Goal: Task Accomplishment & Management: Manage account settings

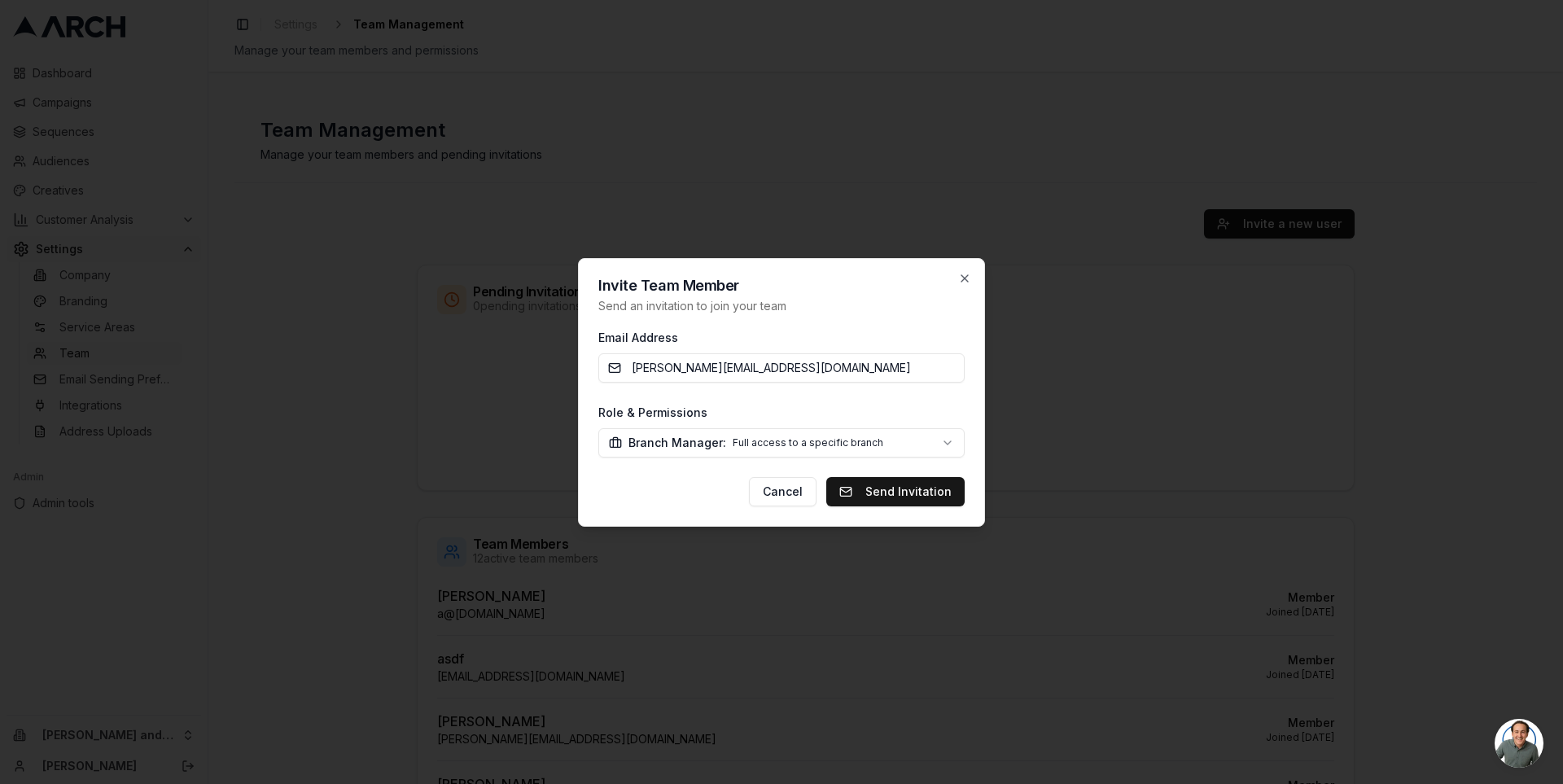
select select "branch_manager"
click at [840, 444] on body "Dashboard Campaigns Sequences Audiences Creatives Customer Analysis Settings Co…" at bounding box center [782, 392] width 1563 height 784
click at [561, 438] on div at bounding box center [782, 392] width 1563 height 784
click at [711, 443] on body "Dashboard Campaigns Sequences Audiences Creatives Customer Analysis Settings Co…" at bounding box center [782, 392] width 1563 height 784
click at [540, 452] on div at bounding box center [782, 392] width 1563 height 784
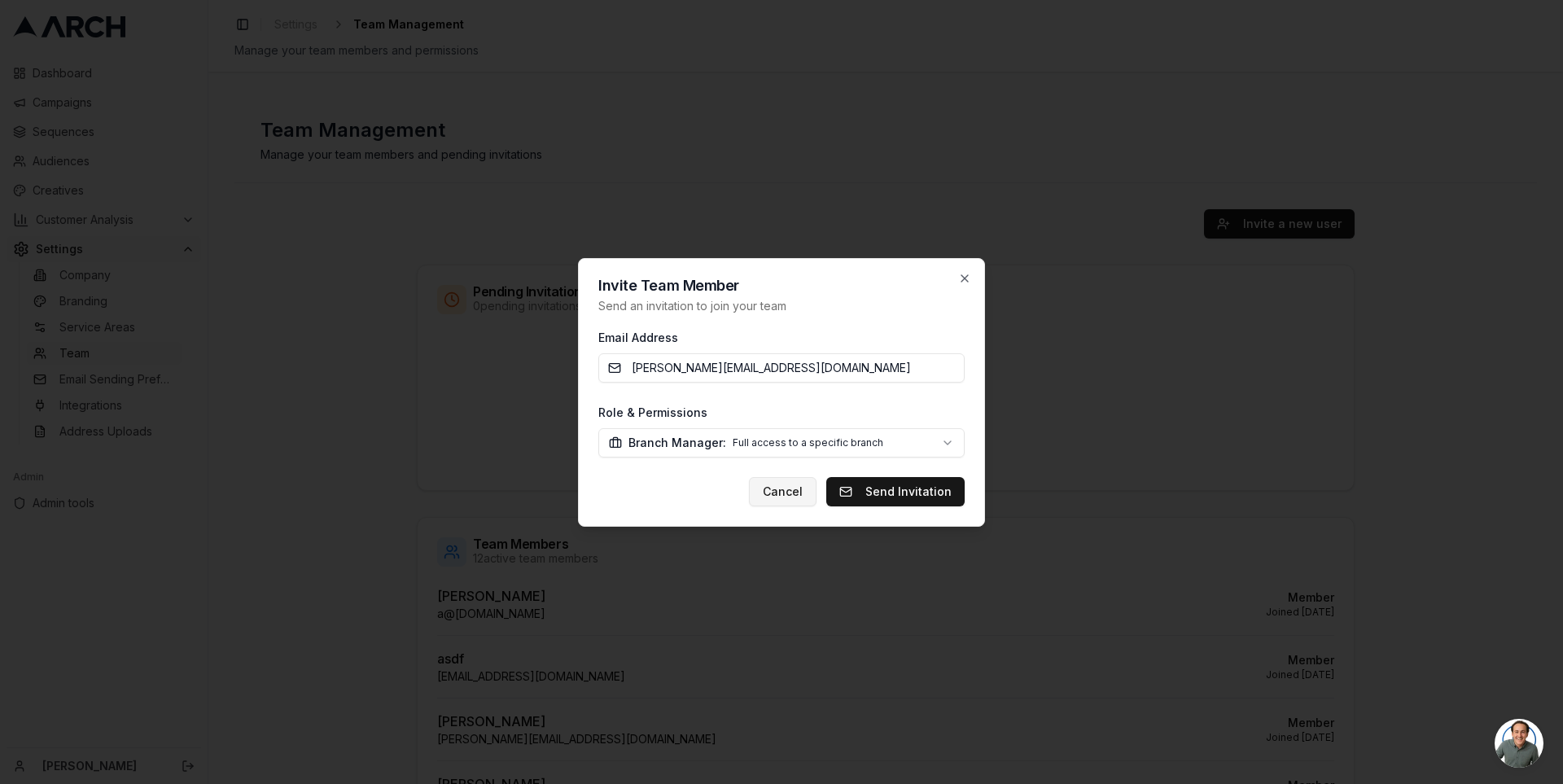
click at [794, 495] on button "Cancel" at bounding box center [782, 491] width 67 height 29
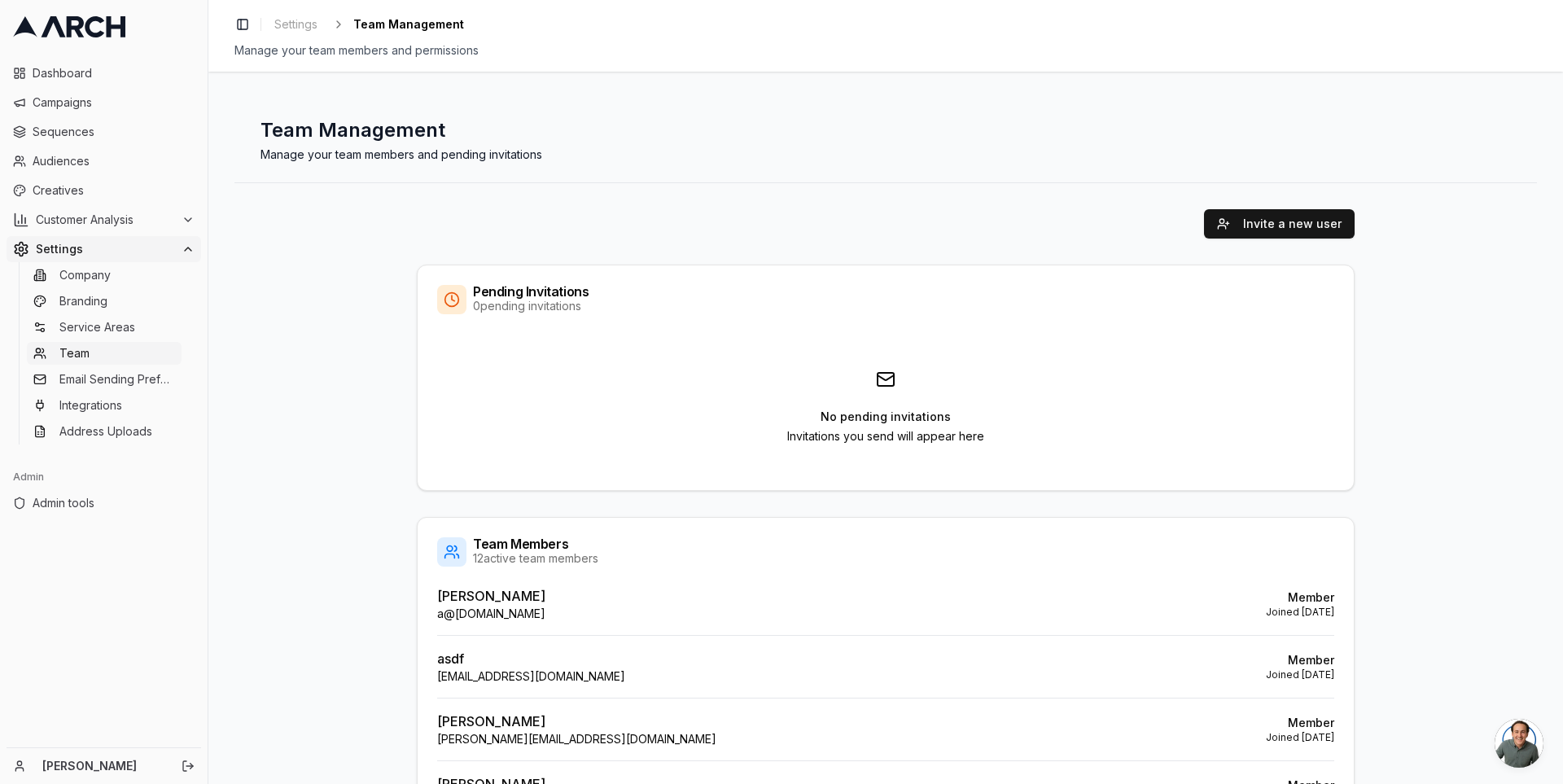
click at [77, 345] on span "Team" at bounding box center [74, 352] width 30 height 16
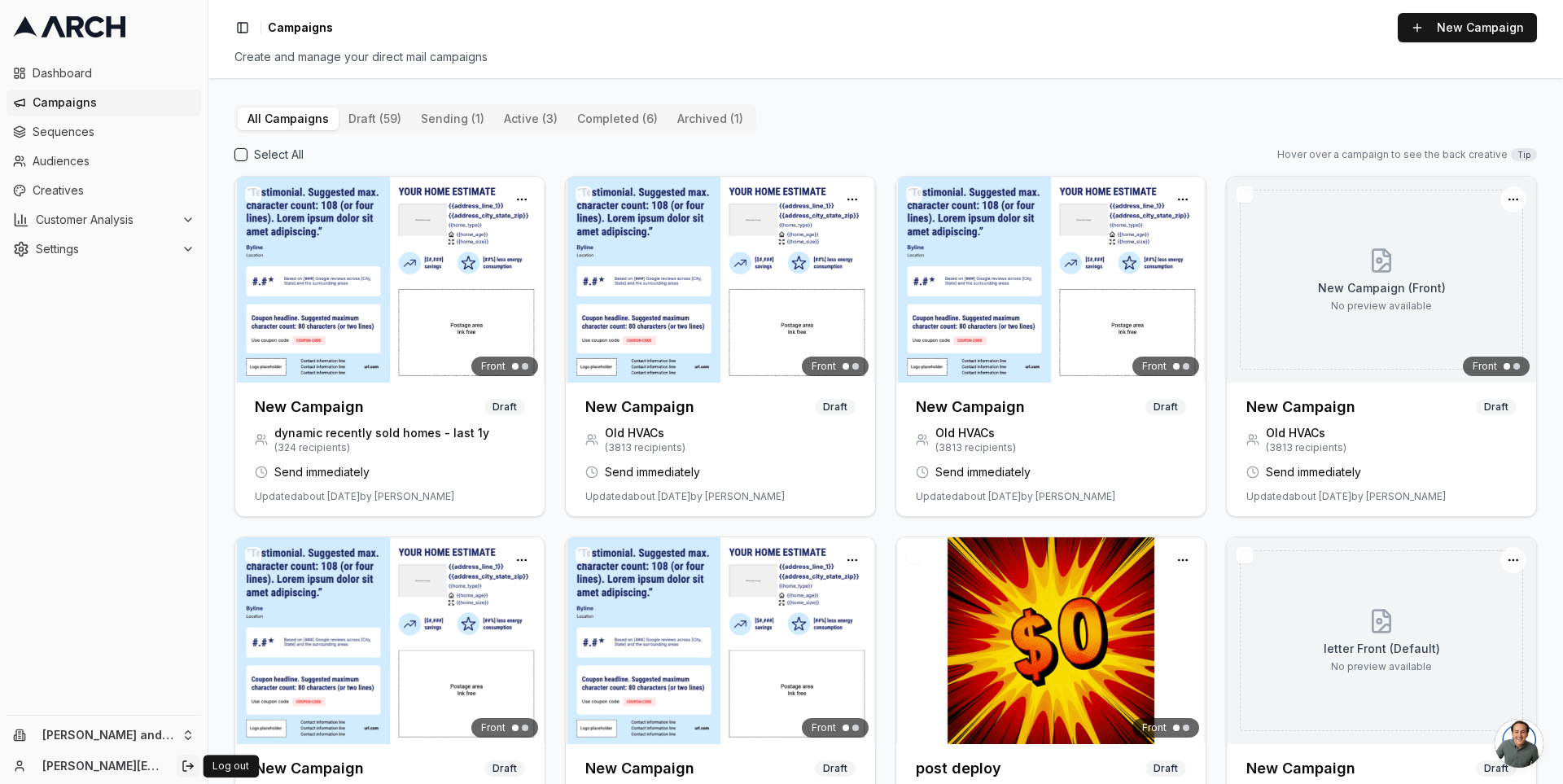
click at [182, 763] on icon "Log out" at bounding box center [187, 765] width 13 height 13
click at [188, 770] on icon "Log out" at bounding box center [187, 765] width 13 height 13
click at [189, 764] on icon "Log out" at bounding box center [187, 765] width 13 height 13
click at [183, 764] on icon "Log out" at bounding box center [185, 765] width 3 height 9
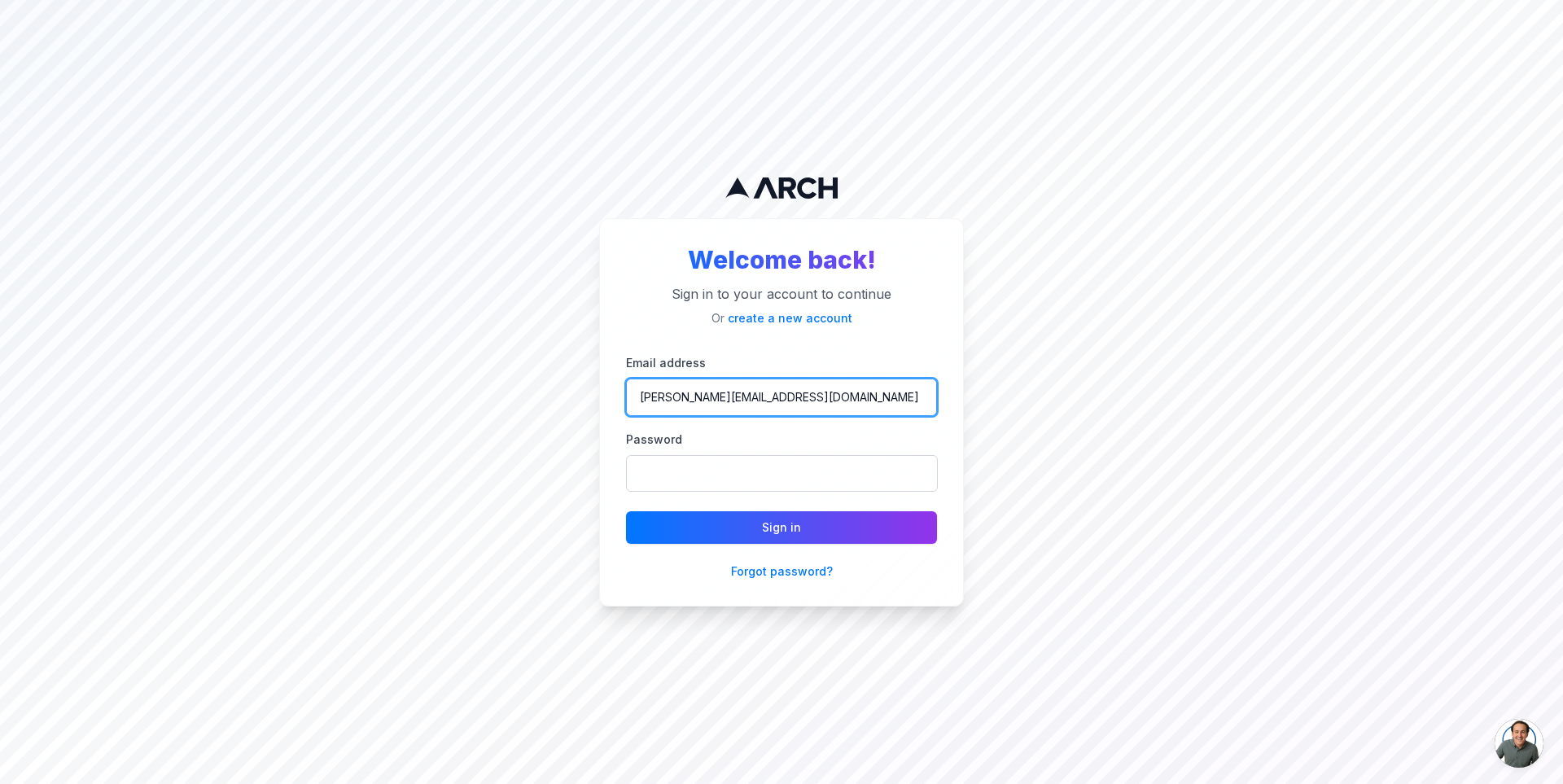
click at [843, 388] on input "[PERSON_NAME][EMAIL_ADDRESS][DOMAIN_NAME]" at bounding box center [781, 398] width 311 height 37
type input "[PERSON_NAME][EMAIL_ADDRESS][DOMAIN_NAME]"
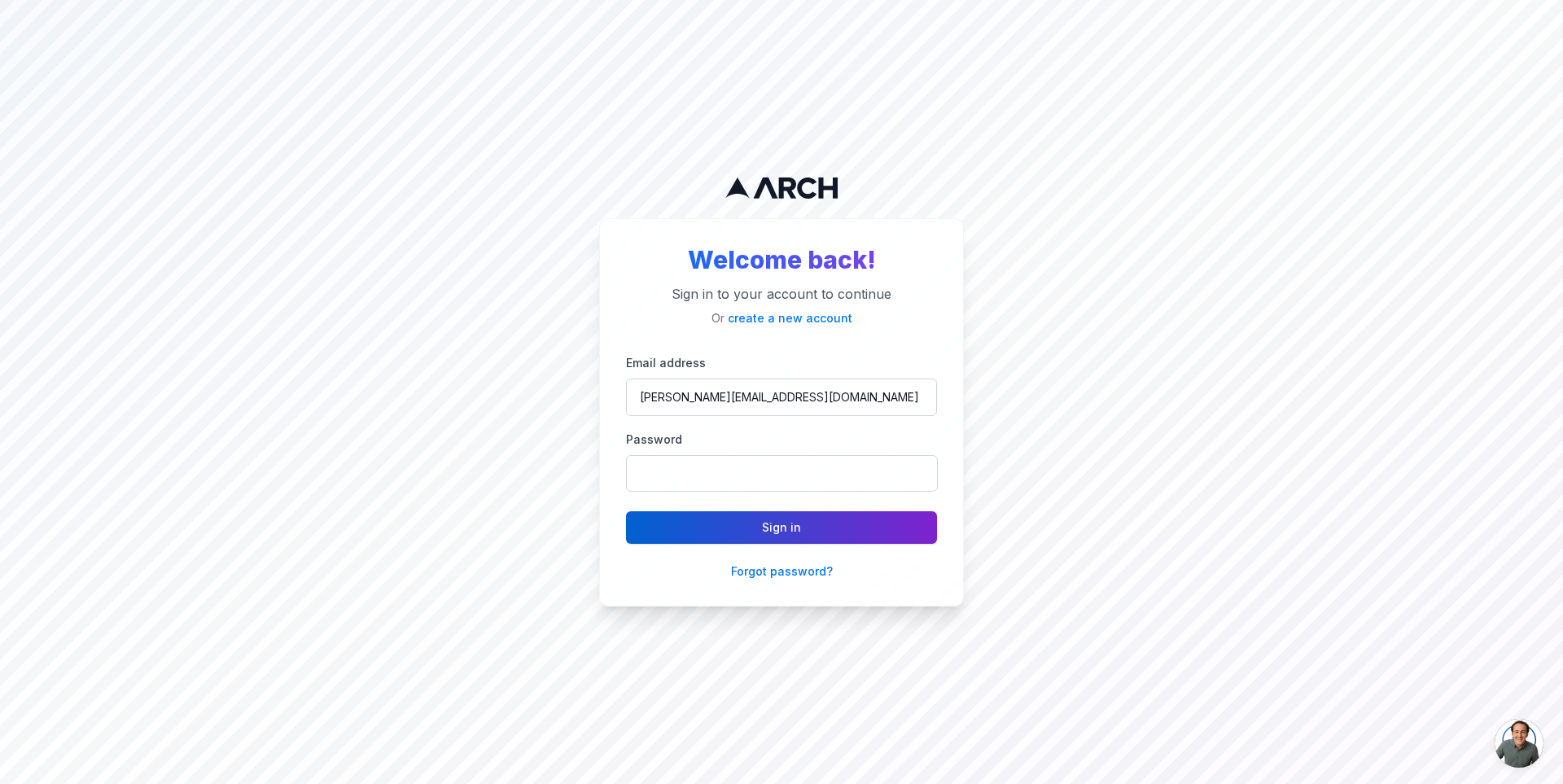
click at [793, 524] on button "Sign in" at bounding box center [781, 527] width 311 height 32
